Goal: Transaction & Acquisition: Obtain resource

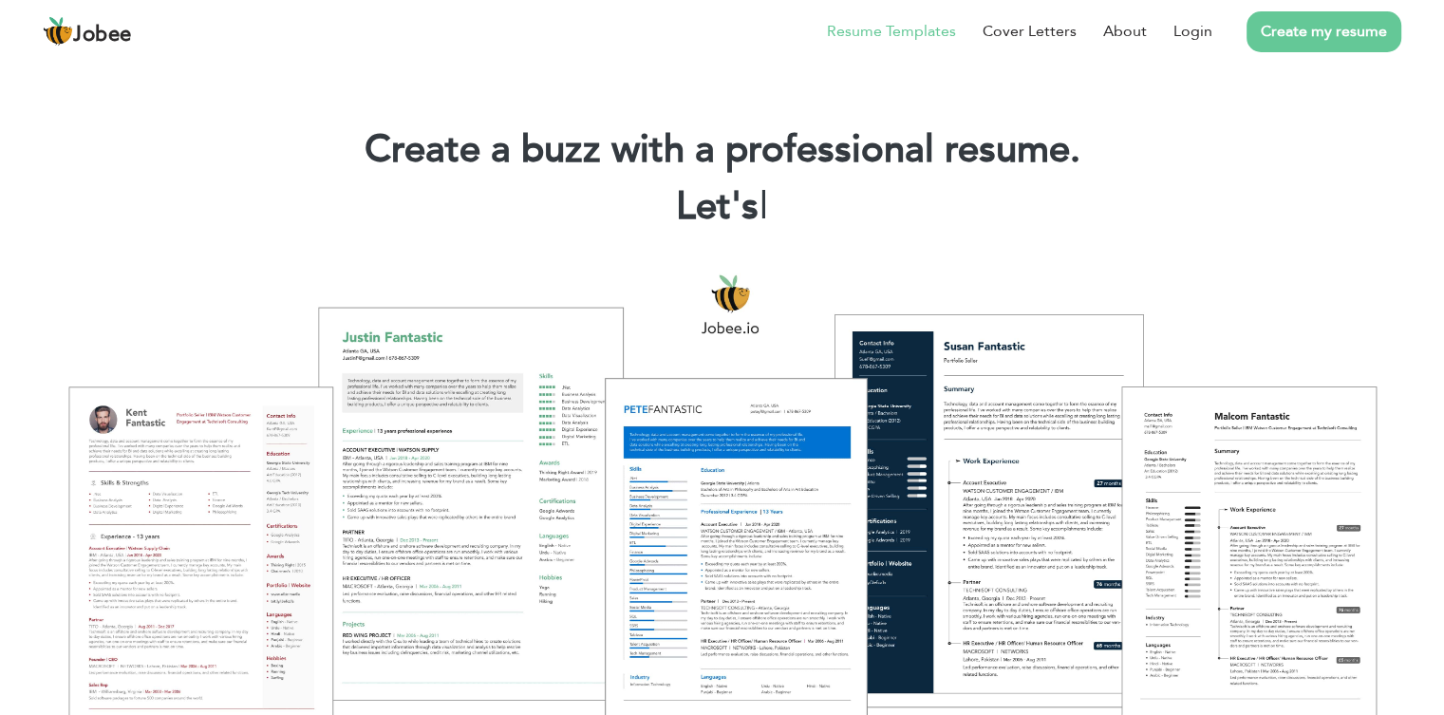
click at [866, 32] on link "Resume Templates" at bounding box center [891, 31] width 129 height 23
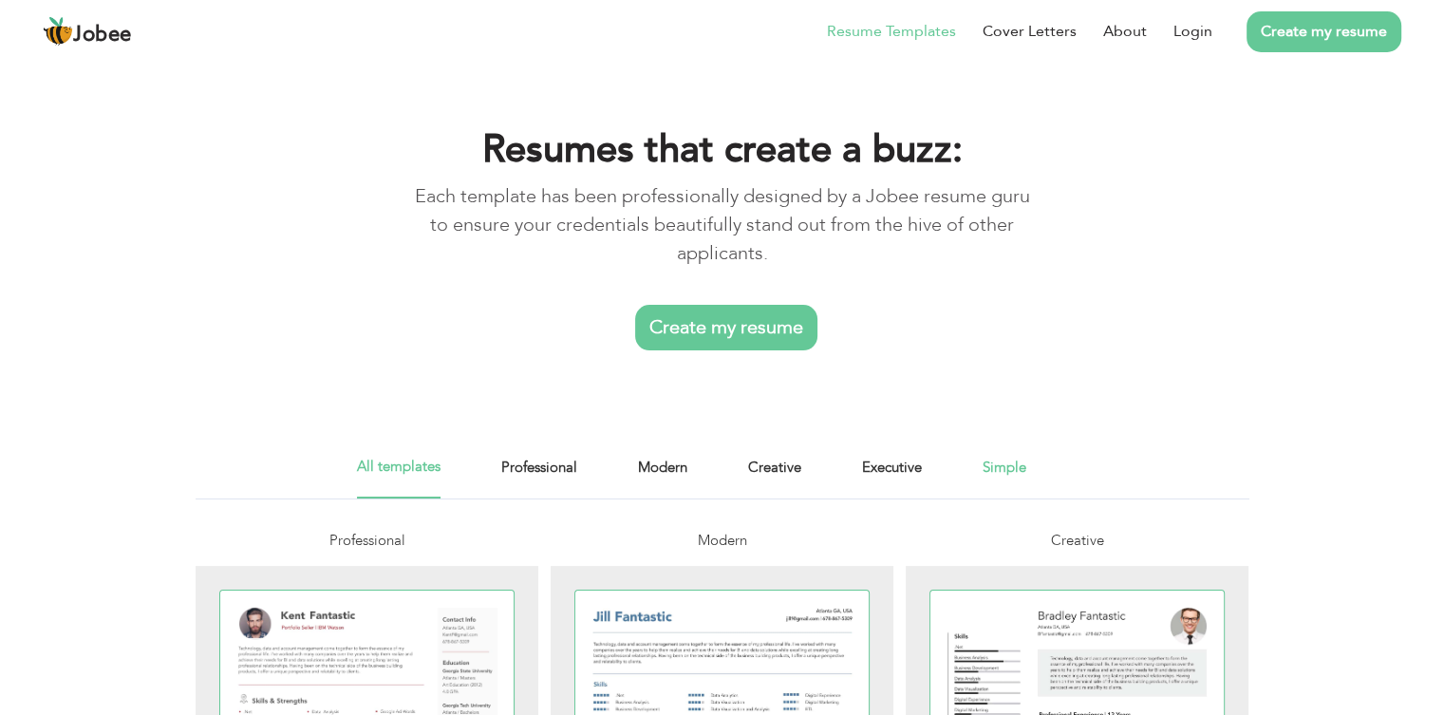
click at [1004, 477] on link "Simple" at bounding box center [1005, 477] width 44 height 43
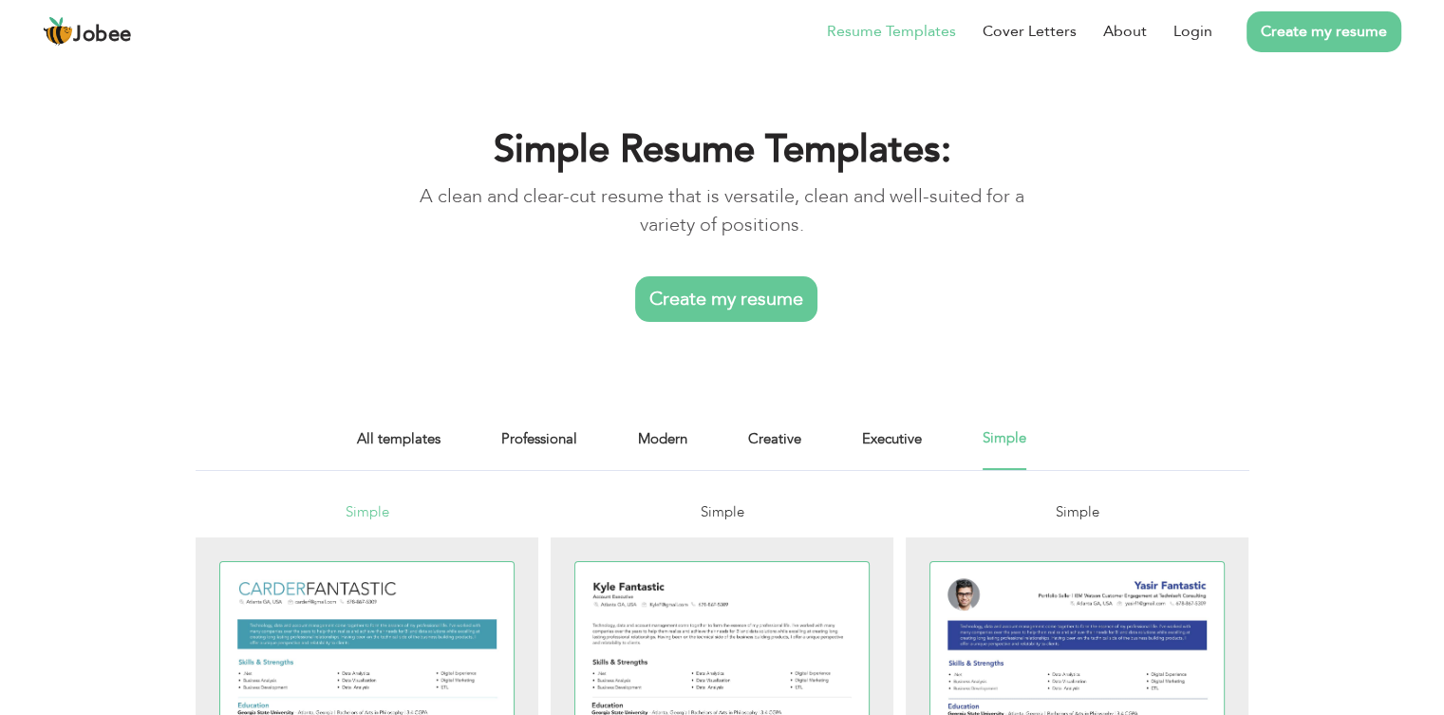
click at [367, 512] on span "Simple" at bounding box center [367, 511] width 44 height 19
click at [909, 441] on link "Executive" at bounding box center [892, 448] width 60 height 43
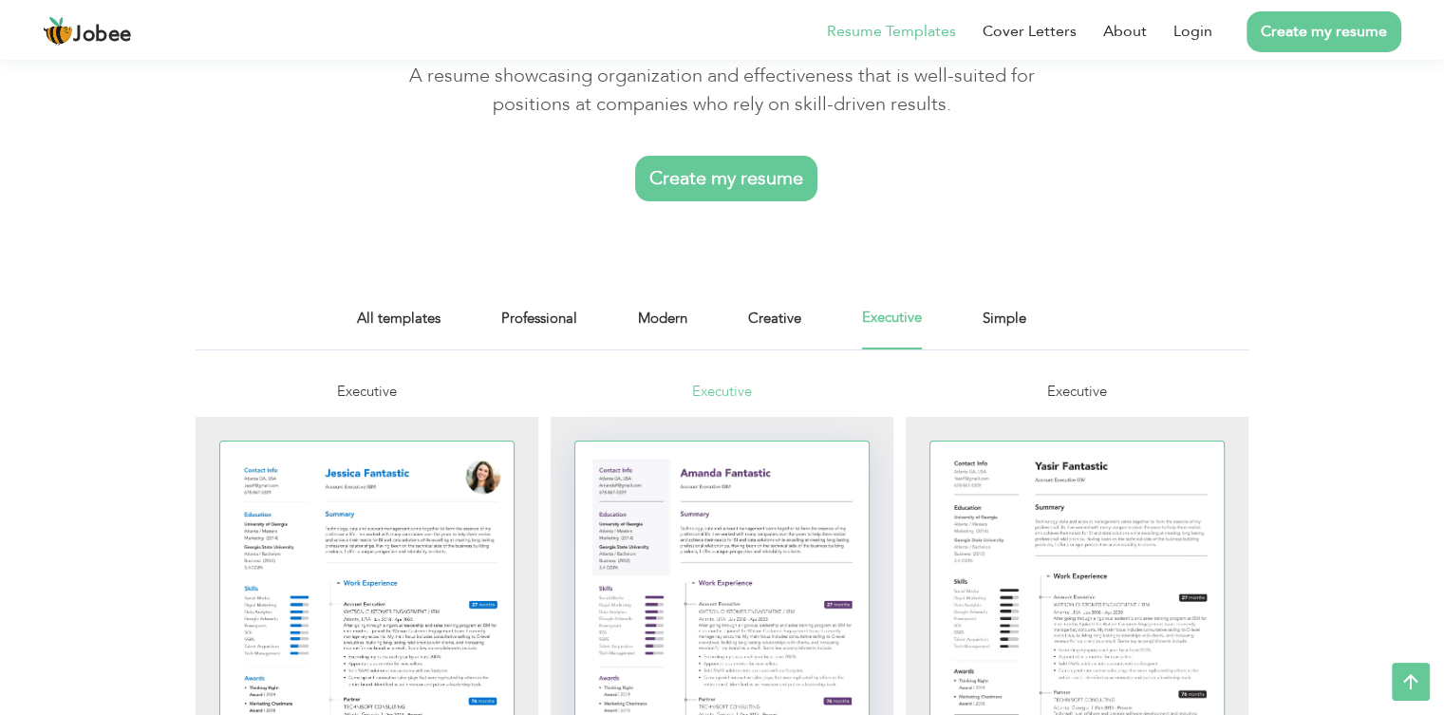
scroll to position [104, 0]
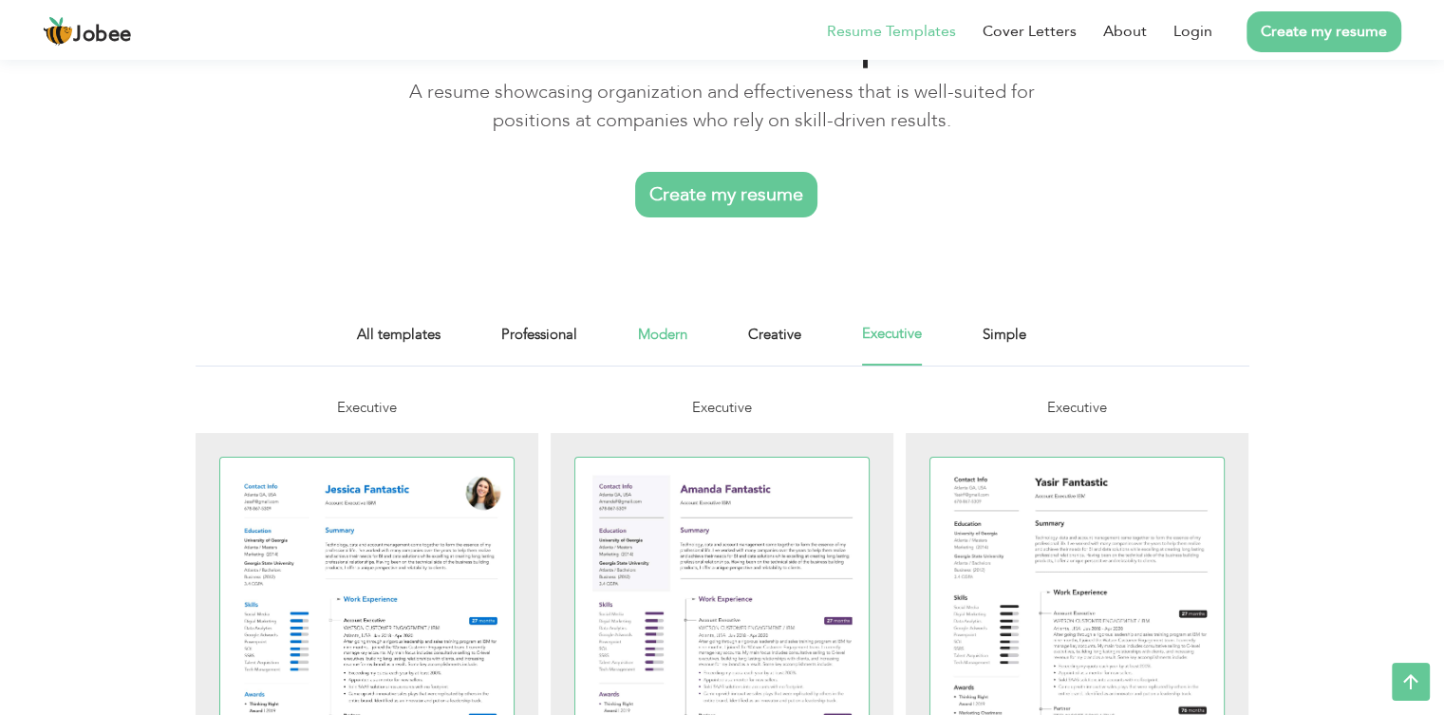
click at [661, 333] on link "Modern" at bounding box center [662, 344] width 49 height 43
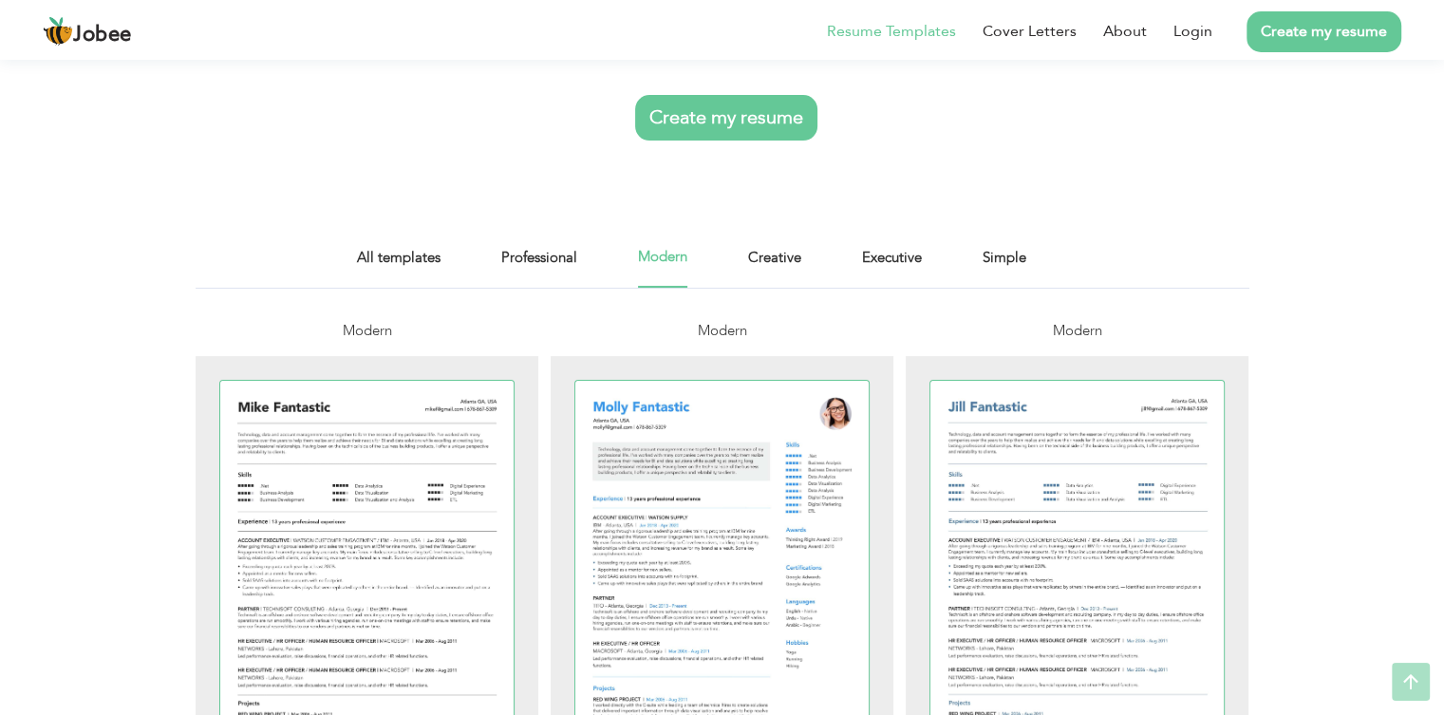
scroll to position [182, 0]
click at [510, 252] on link "Professional" at bounding box center [539, 266] width 76 height 43
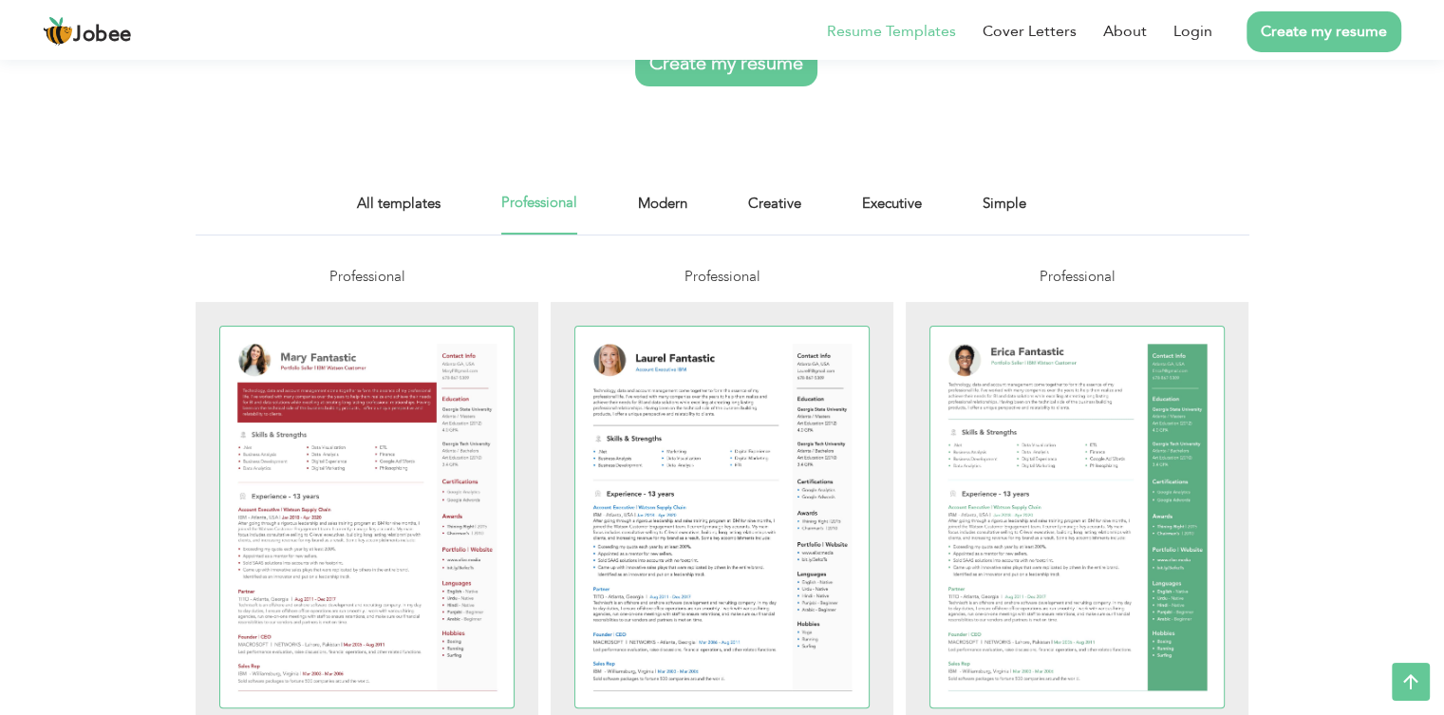
scroll to position [222, 0]
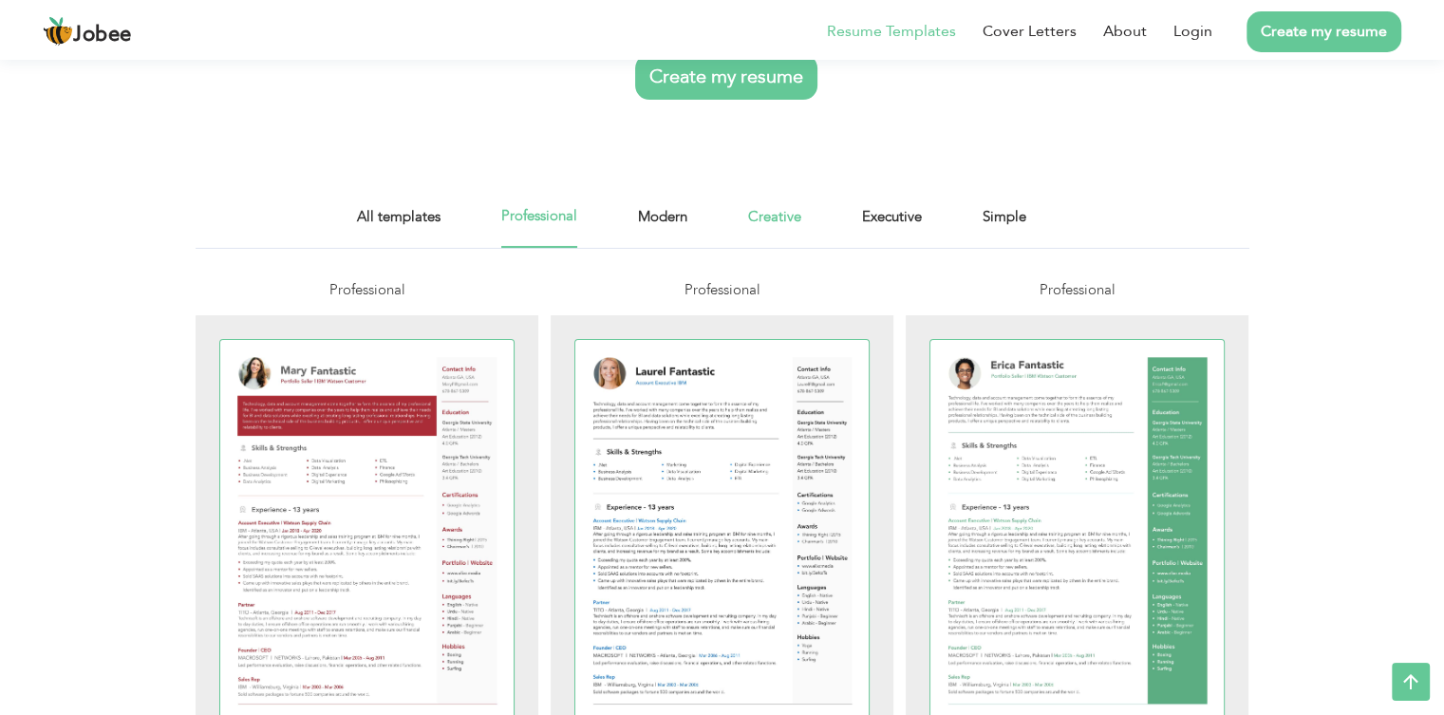
click at [764, 227] on link "Creative" at bounding box center [774, 226] width 53 height 43
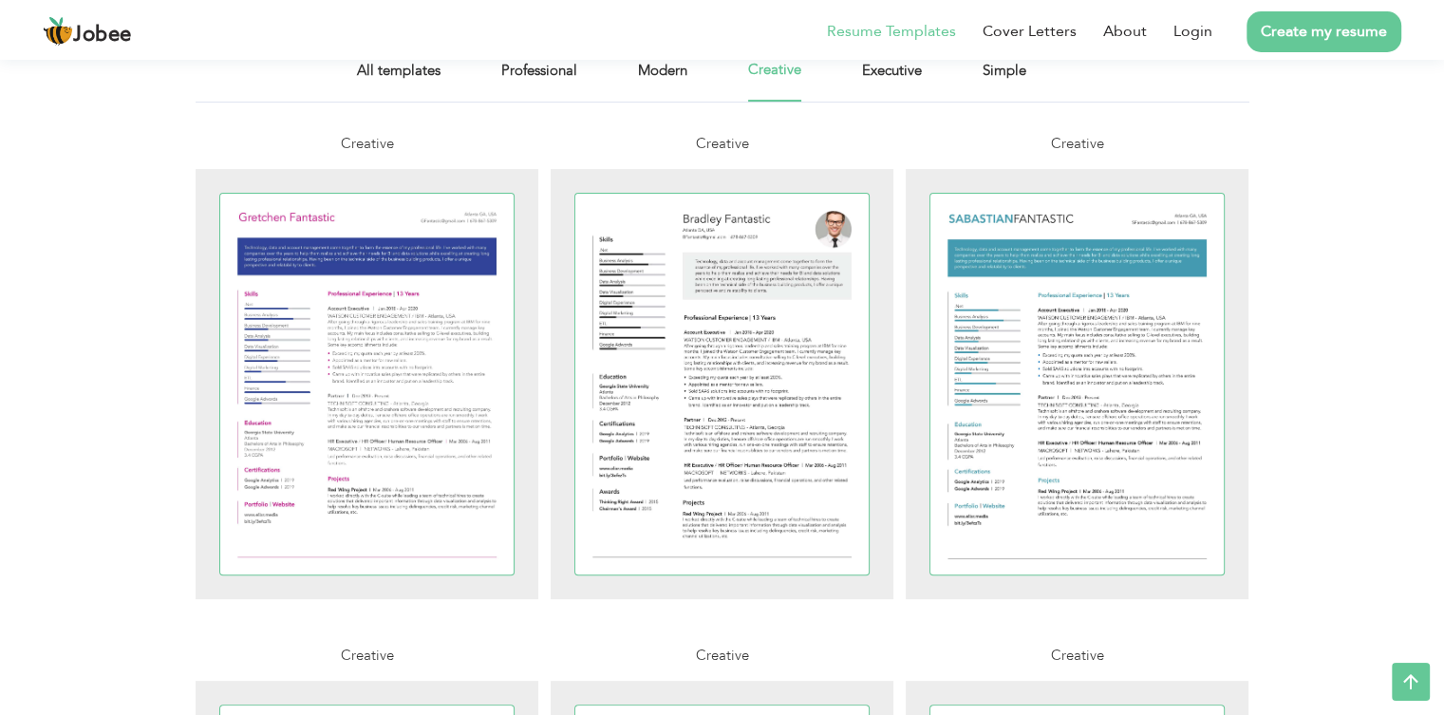
scroll to position [368, 0]
click at [1008, 70] on link "Simple" at bounding box center [1005, 80] width 44 height 43
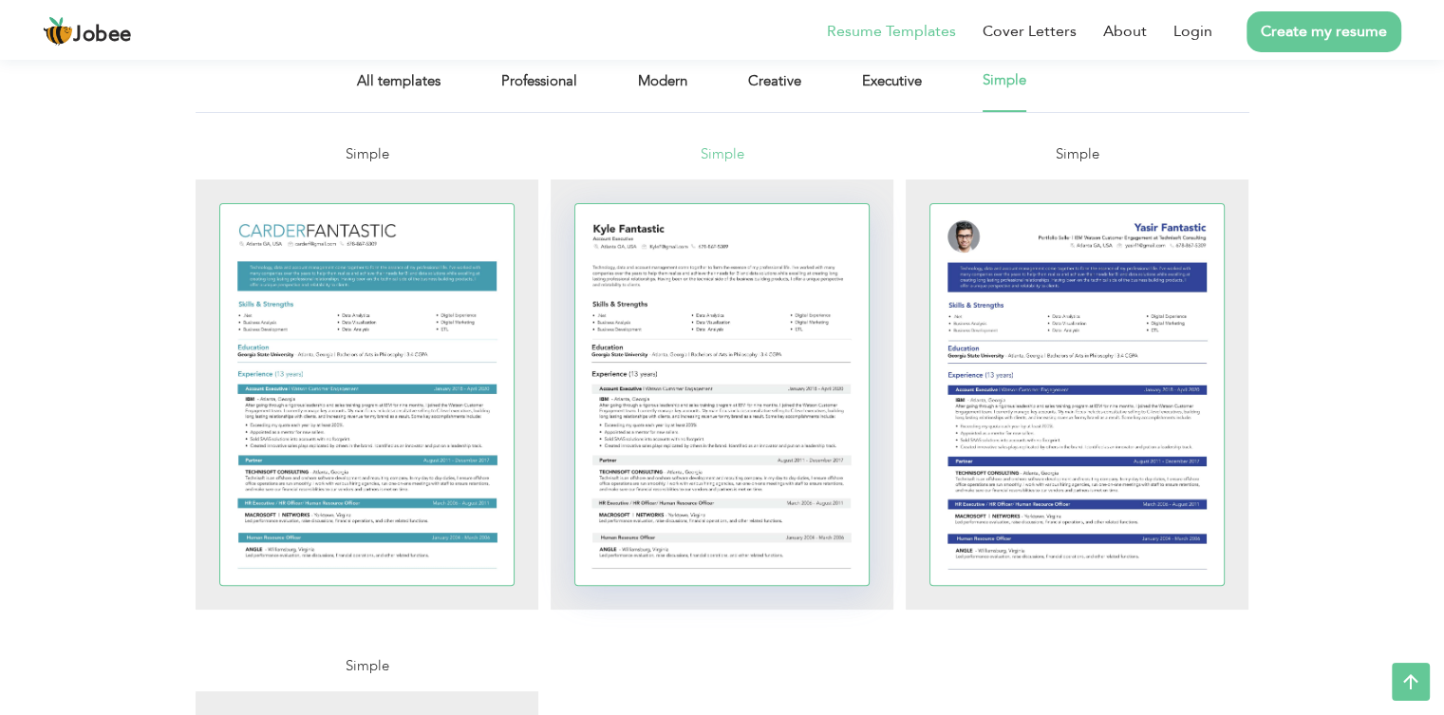
scroll to position [449, 0]
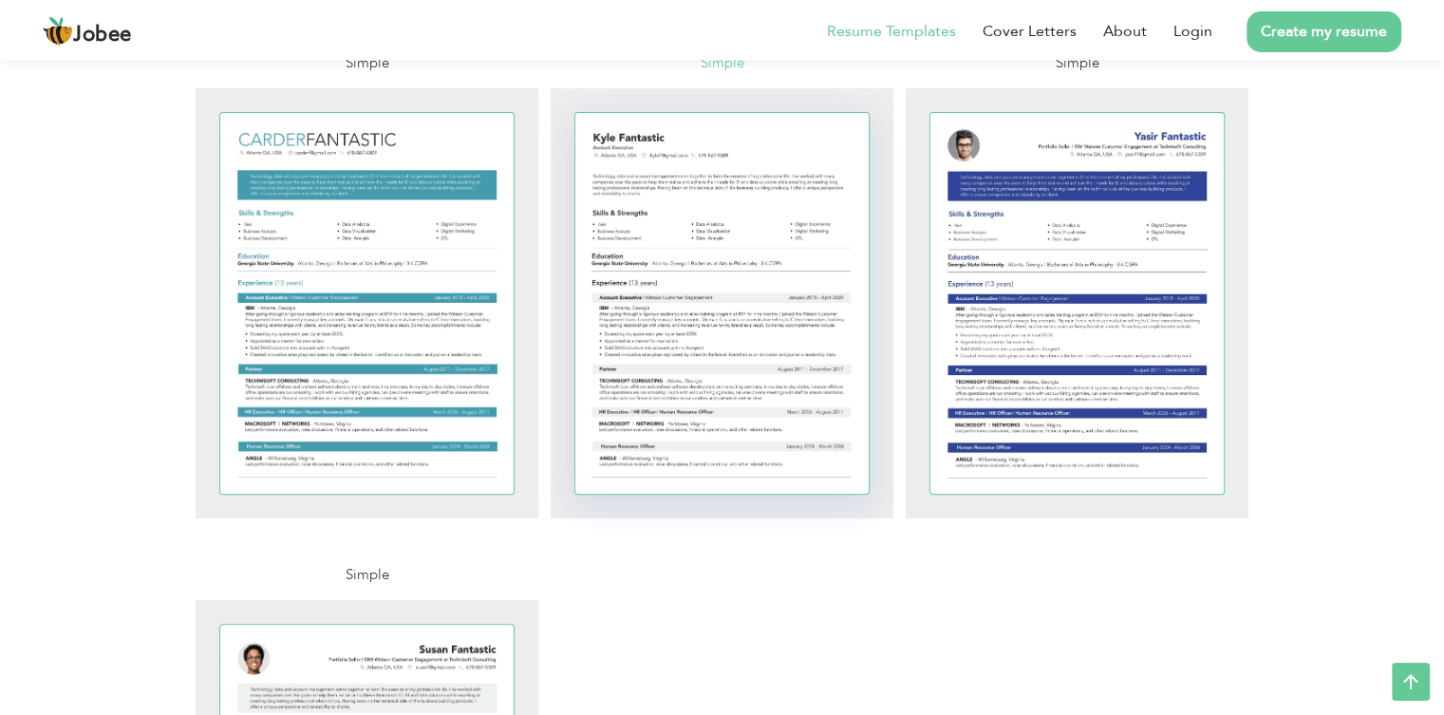
click at [664, 313] on div at bounding box center [722, 303] width 294 height 381
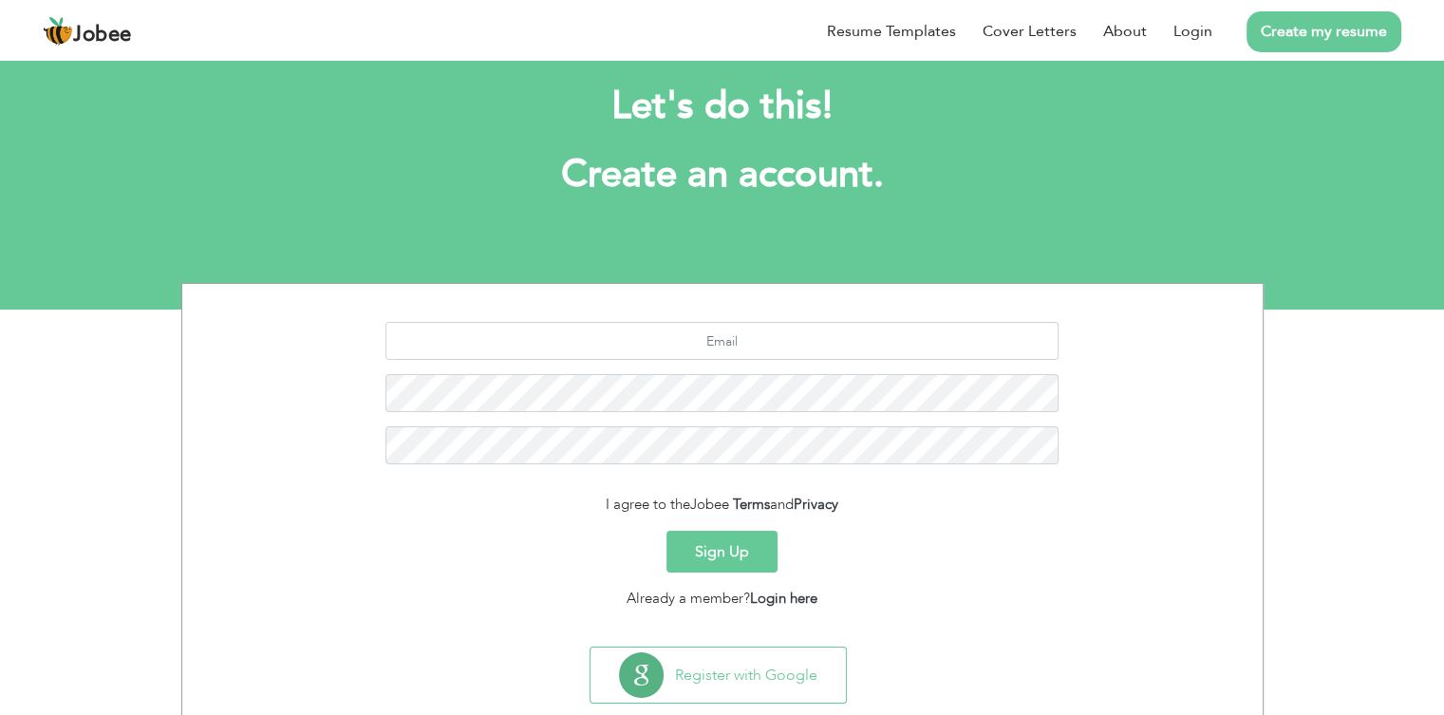
scroll to position [72, 0]
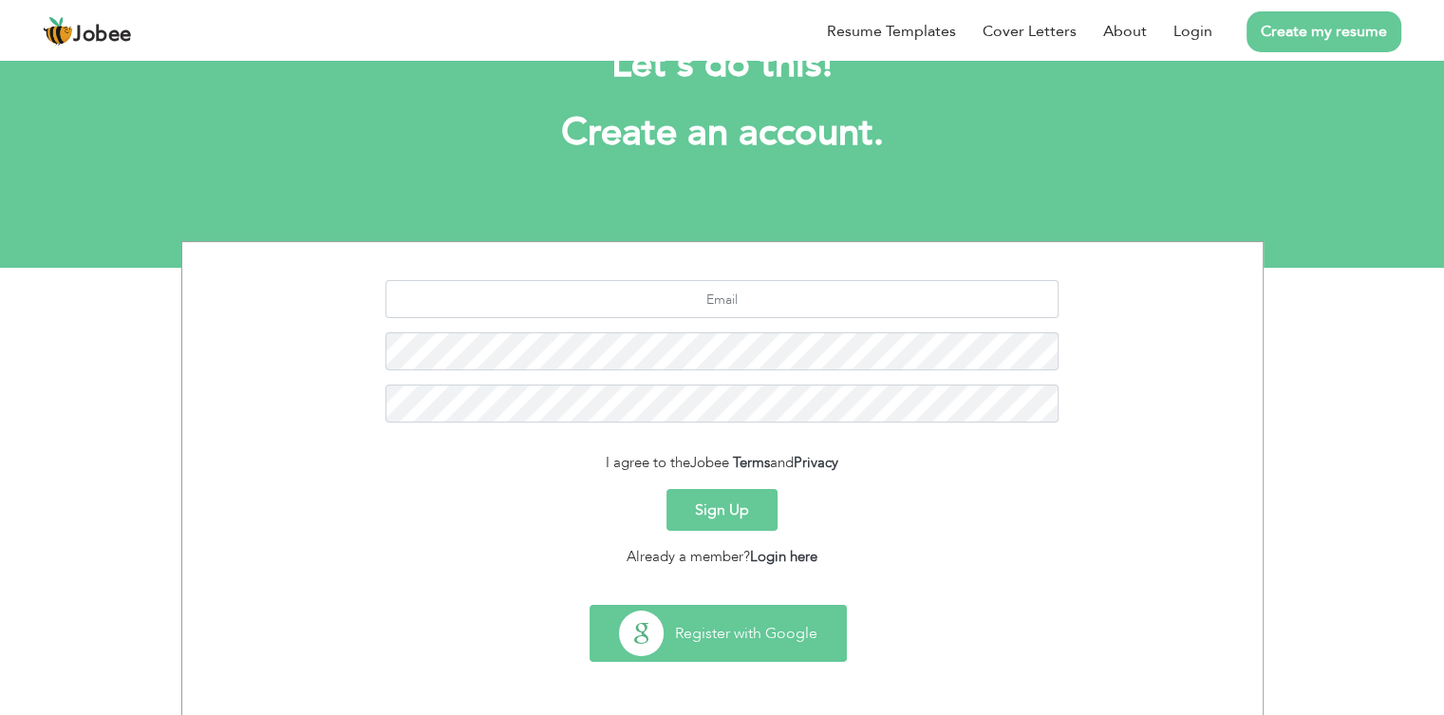
click at [687, 652] on button "Register with Google" at bounding box center [718, 633] width 255 height 55
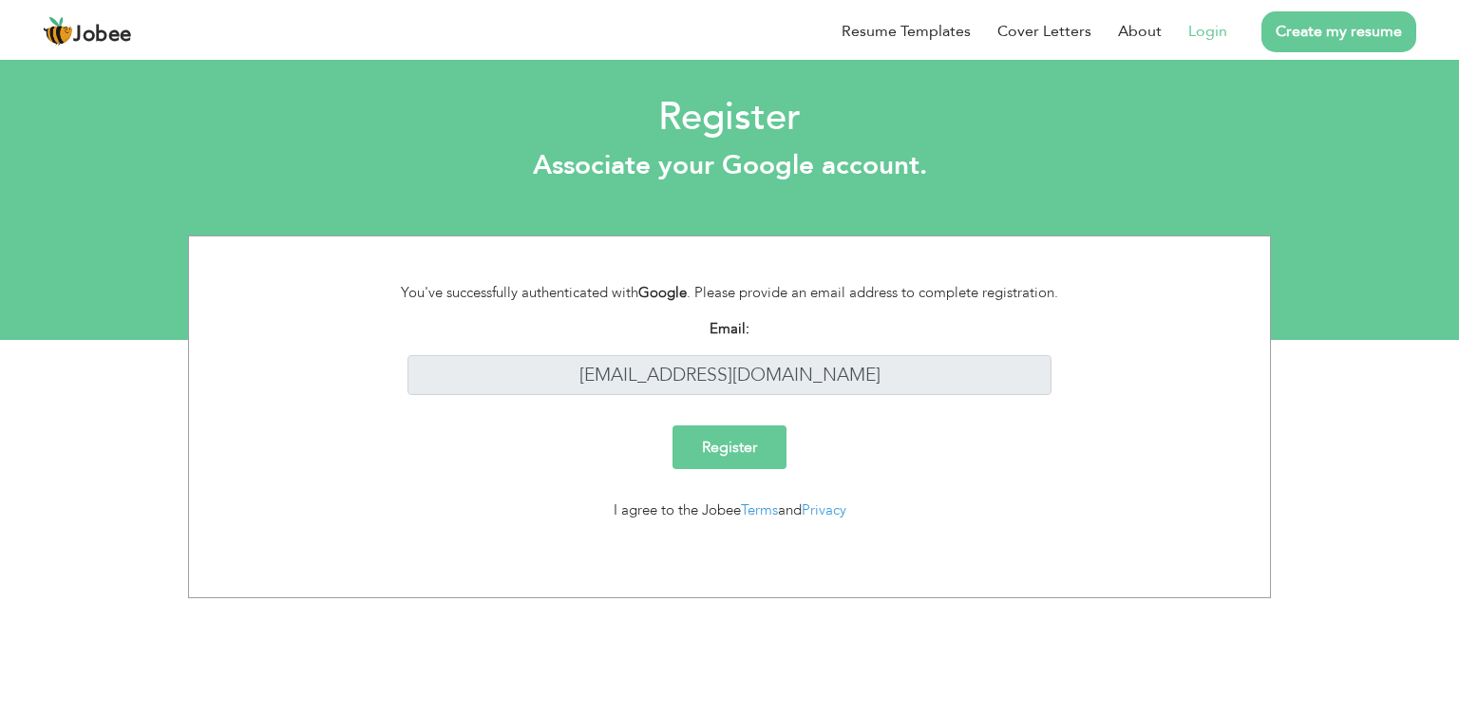
click at [708, 461] on input "Register" at bounding box center [729, 447] width 114 height 44
